Goal: Information Seeking & Learning: Find specific page/section

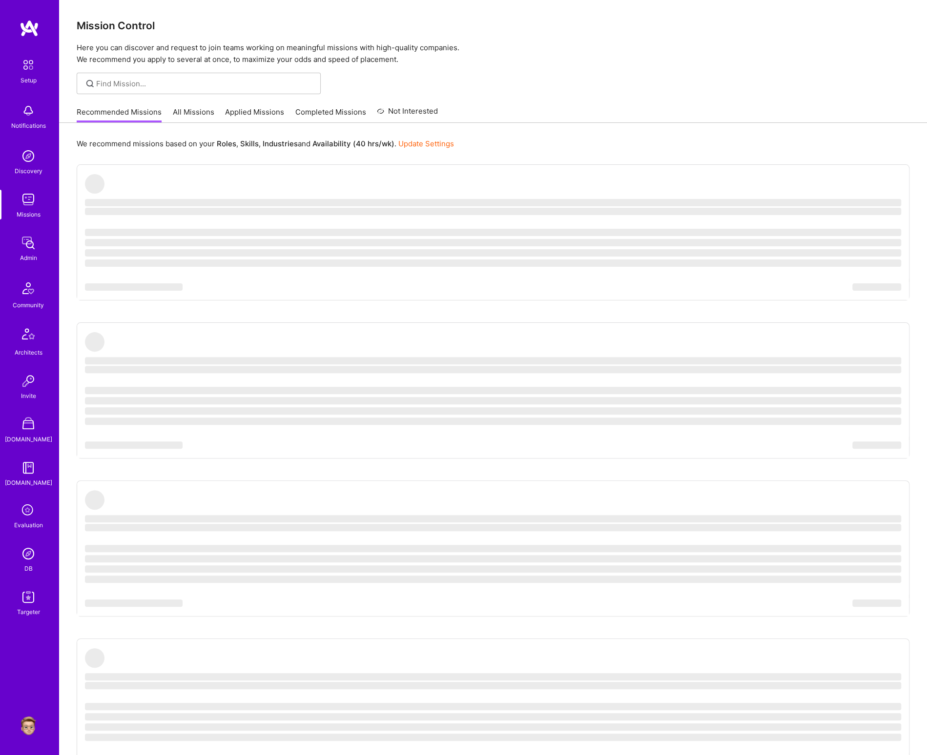
click at [24, 552] on img at bounding box center [29, 554] width 20 height 20
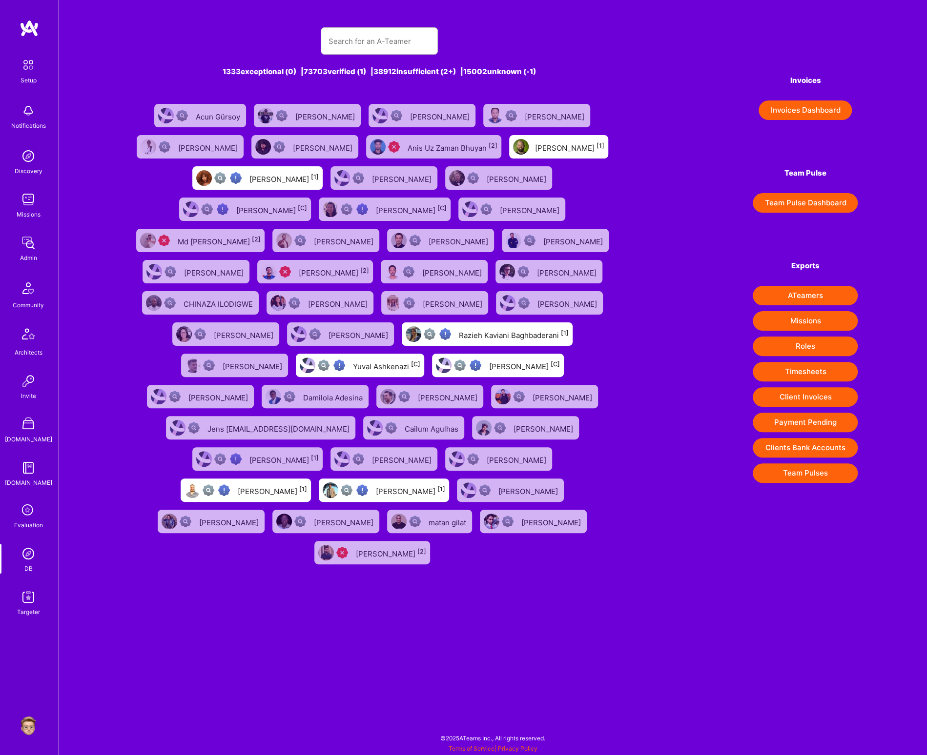
click at [19, 600] on img at bounding box center [29, 598] width 20 height 20
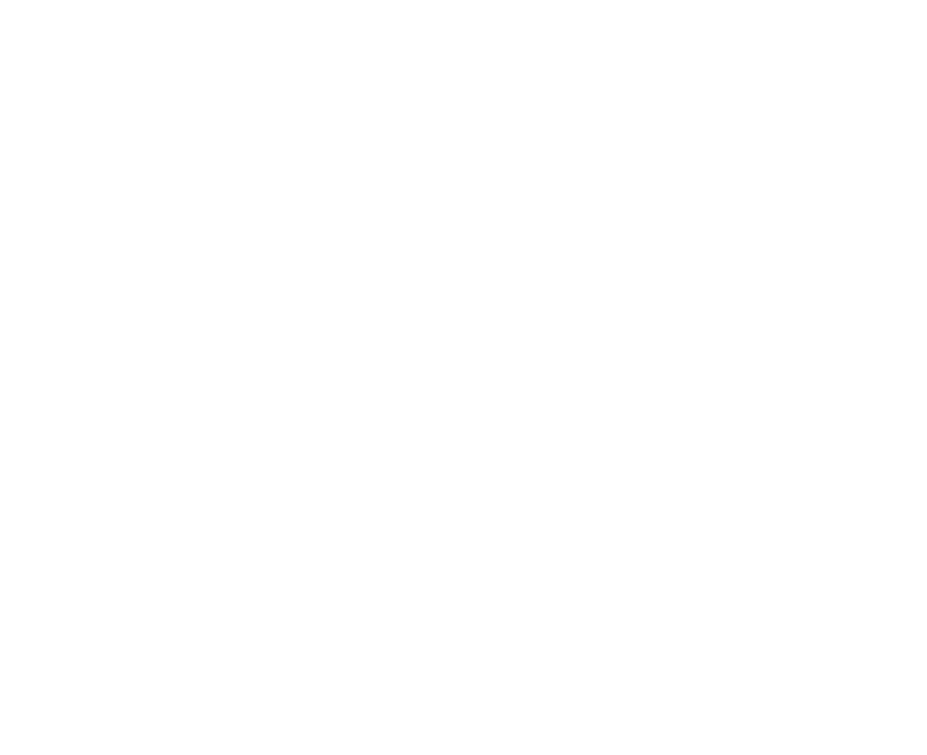
click at [565, 0] on html at bounding box center [463, 0] width 927 height 0
